Goal: Information Seeking & Learning: Check status

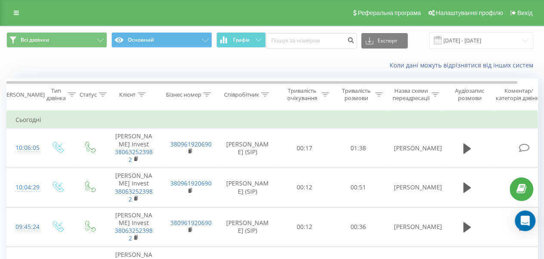
click at [322, 66] on div "Коли дані можуть відрізнятися вiд інших систем" at bounding box center [373, 65] width 339 height 9
click at [244, 62] on div "Коли дані можуть відрізнятися вiд інших систем" at bounding box center [373, 65] width 339 height 9
click at [222, 61] on div "Коли дані можуть відрізнятися вiд інших систем" at bounding box center [373, 65] width 339 height 9
click at [322, 120] on td "Сьогодні" at bounding box center [282, 119] width 550 height 17
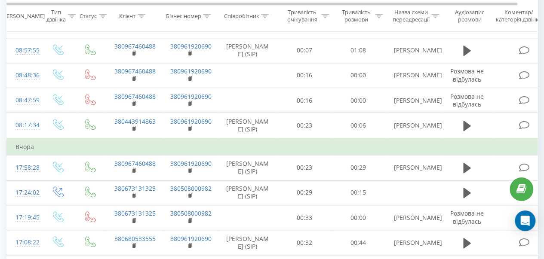
scroll to position [301, 0]
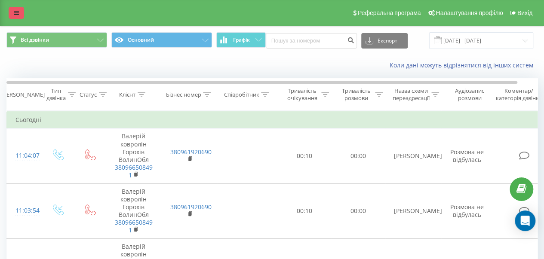
click at [21, 12] on link at bounding box center [16, 13] width 15 height 12
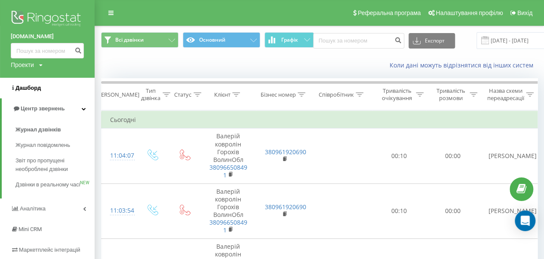
click at [43, 90] on link "Дашборд" at bounding box center [47, 88] width 95 height 21
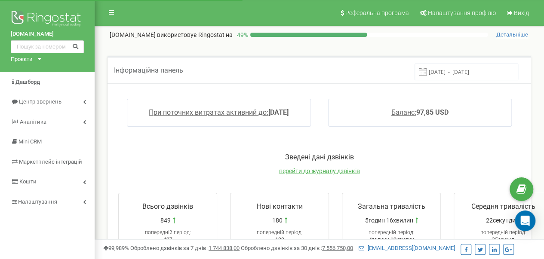
click at [339, 127] on div "При поточних витратах активний до: 2025-09-19 Баланс: 97,85 USD" at bounding box center [319, 117] width 419 height 54
click at [300, 173] on span "перейти до журналу дзвінків" at bounding box center [319, 171] width 81 height 7
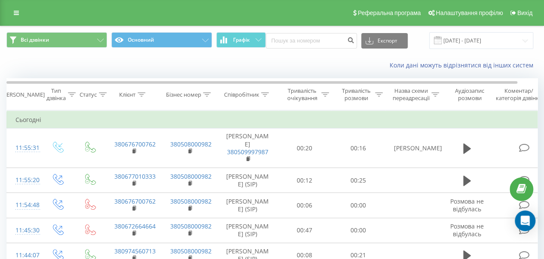
click at [173, 74] on div "Коли дані можуть відрізнятися вiд інших систем" at bounding box center [271, 65] width 543 height 21
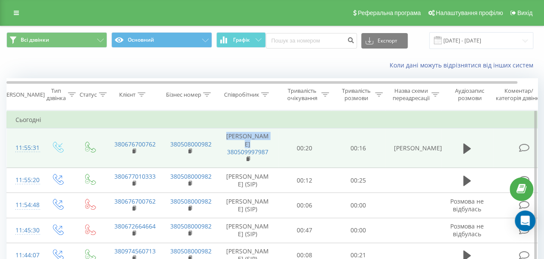
drag, startPoint x: 236, startPoint y: 135, endPoint x: 262, endPoint y: 143, distance: 27.8
click at [262, 143] on td "Марина Ткачук 380509997987" at bounding box center [248, 149] width 60 height 40
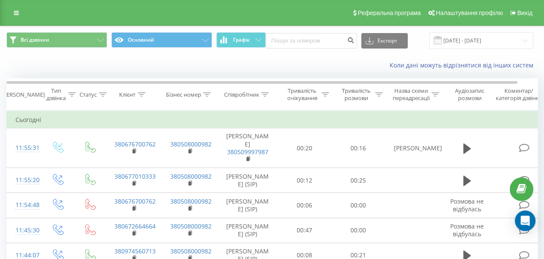
click at [275, 72] on div "Коли дані можуть відрізнятися вiд інших систем" at bounding box center [271, 65] width 543 height 21
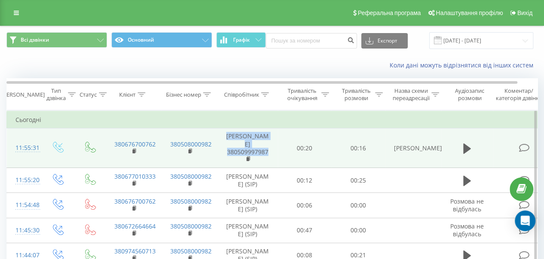
drag, startPoint x: 228, startPoint y: 136, endPoint x: 267, endPoint y: 154, distance: 43.1
click at [267, 154] on td "Марина Ткачук 380509997987" at bounding box center [248, 149] width 60 height 40
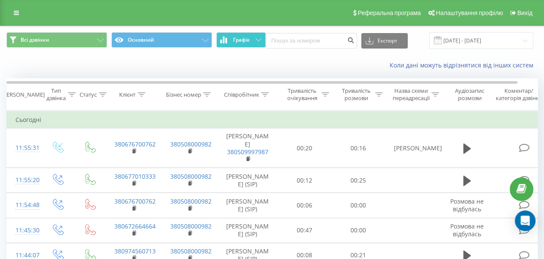
drag, startPoint x: 279, startPoint y: 66, endPoint x: 254, endPoint y: 40, distance: 35.9
click at [279, 66] on div "Коли дані можуть відрізнятися вiд інших систем" at bounding box center [373, 65] width 339 height 9
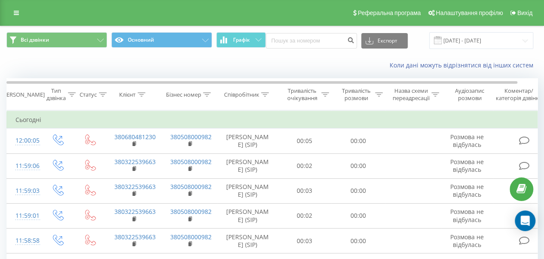
click at [348, 62] on div "Коли дані можуть відрізнятися вiд інших систем" at bounding box center [373, 65] width 339 height 9
drag, startPoint x: 0, startPoint y: 0, endPoint x: 351, endPoint y: 64, distance: 356.7
click at [351, 64] on div "Коли дані можуть відрізнятися вiд інших систем" at bounding box center [373, 65] width 339 height 9
click at [284, 67] on div "Коли дані можуть відрізнятися вiд інших систем" at bounding box center [373, 65] width 339 height 9
